Goal: Task Accomplishment & Management: Manage account settings

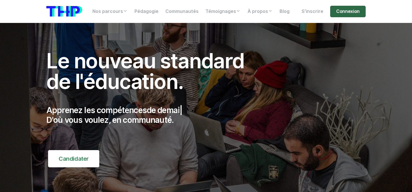
click at [334, 10] on link "Connexion" at bounding box center [349, 11] width 36 height 11
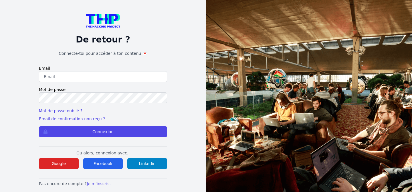
click at [116, 83] on form "Email Mot de passe Mot de passe oublié ? Email de confirmation non reçu ? Conne…" at bounding box center [103, 101] width 128 height 72
click at [114, 77] on input "email" at bounding box center [103, 76] width 128 height 11
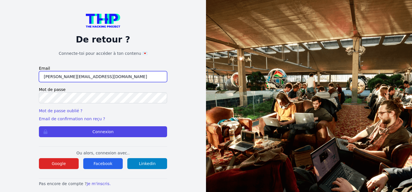
type input "nina@thehackingproject.org"
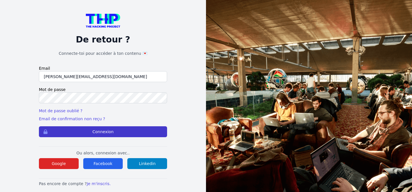
click at [121, 131] on button "Connexion" at bounding box center [103, 131] width 128 height 11
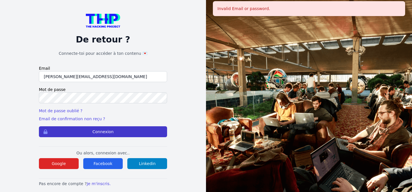
click at [95, 131] on button "Connexion" at bounding box center [103, 131] width 128 height 11
click at [88, 130] on button "Connexion" at bounding box center [103, 131] width 128 height 11
click at [105, 129] on button "Connexion" at bounding box center [103, 131] width 128 height 11
click at [109, 134] on button "Connexion" at bounding box center [103, 131] width 128 height 11
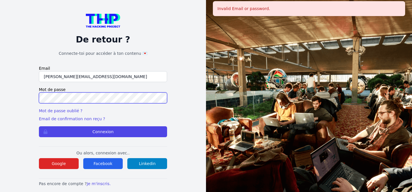
click at [39, 126] on button "Connexion" at bounding box center [103, 131] width 128 height 11
